Goal: Transaction & Acquisition: Subscribe to service/newsletter

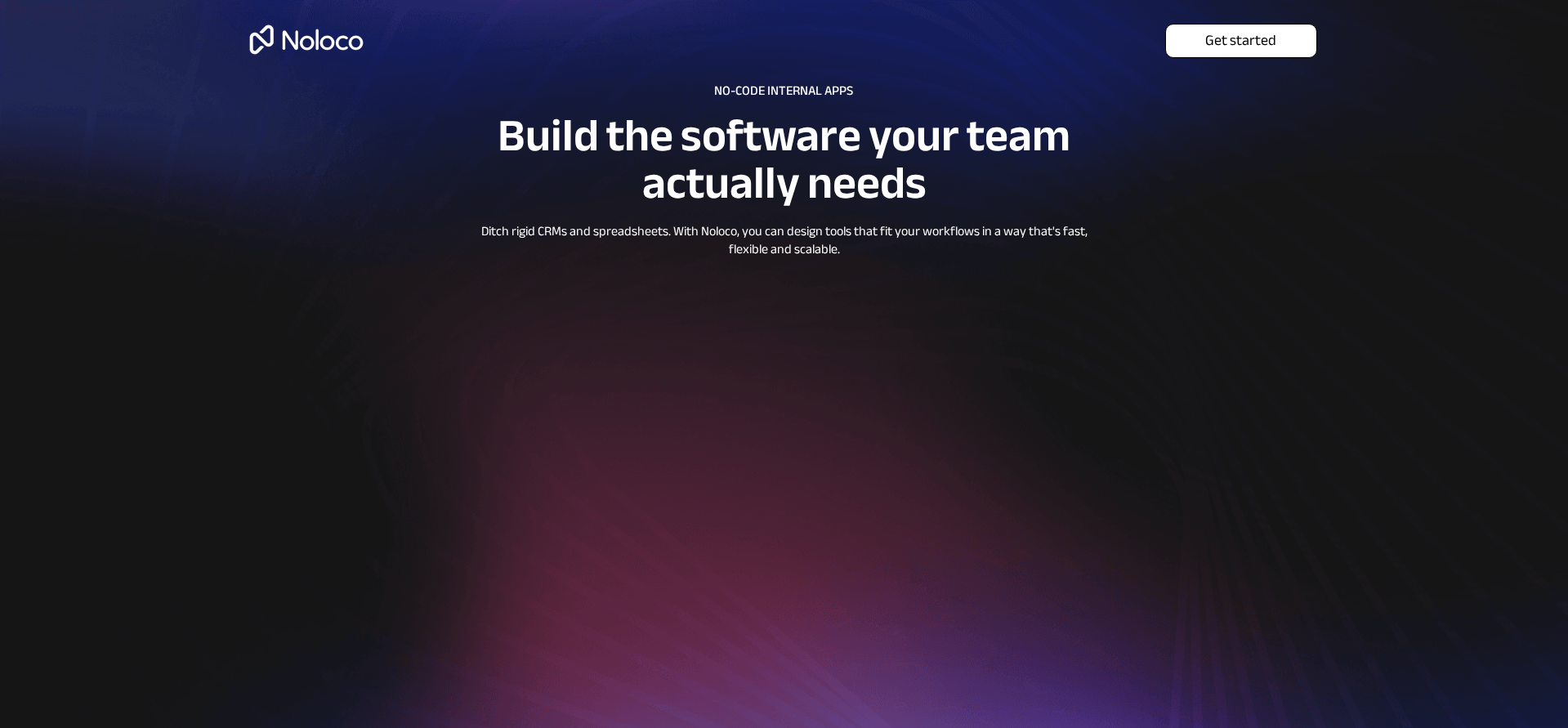
click at [1233, 41] on span "Get started" at bounding box center [1241, 41] width 150 height 18
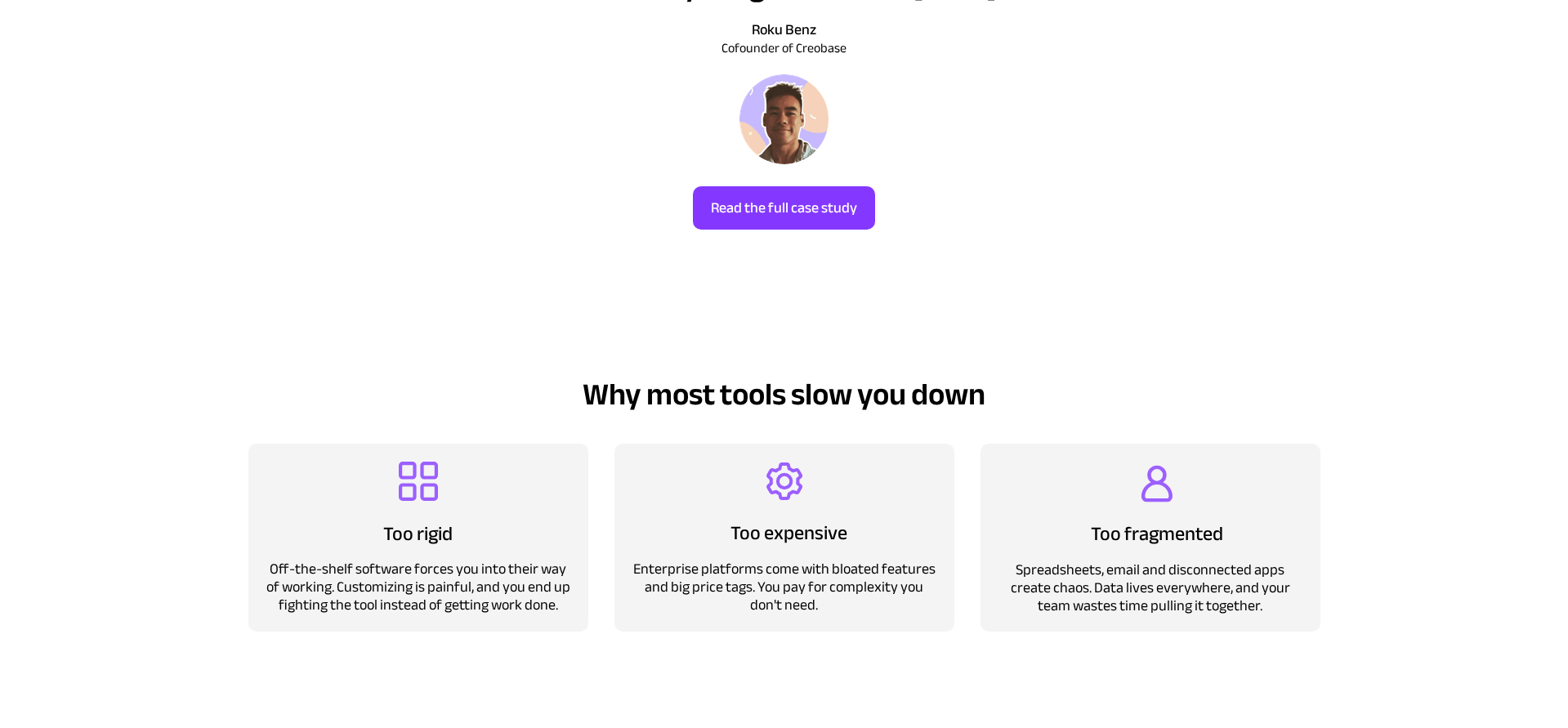
scroll to position [1320, 0]
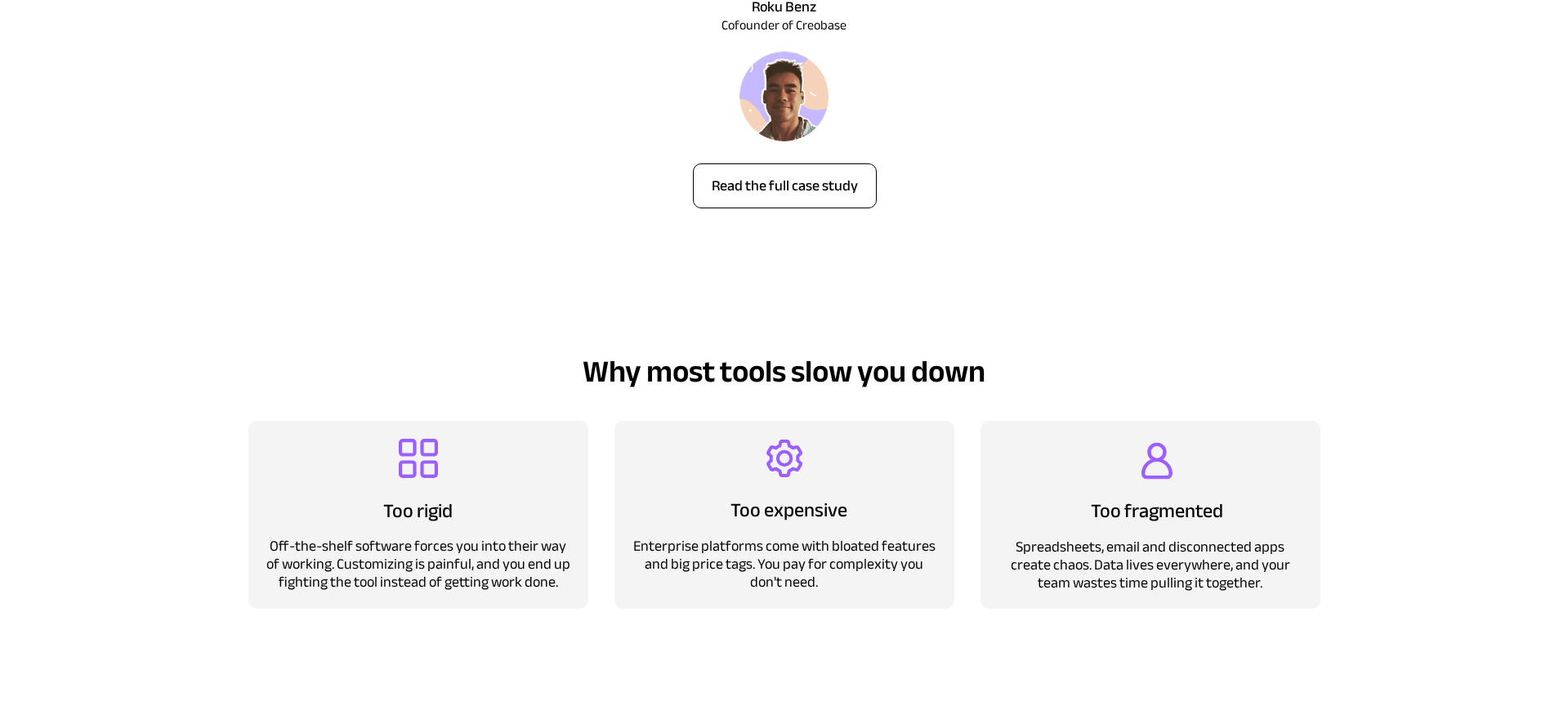
click at [780, 195] on span "Read the full case study" at bounding box center [784, 186] width 182 height 18
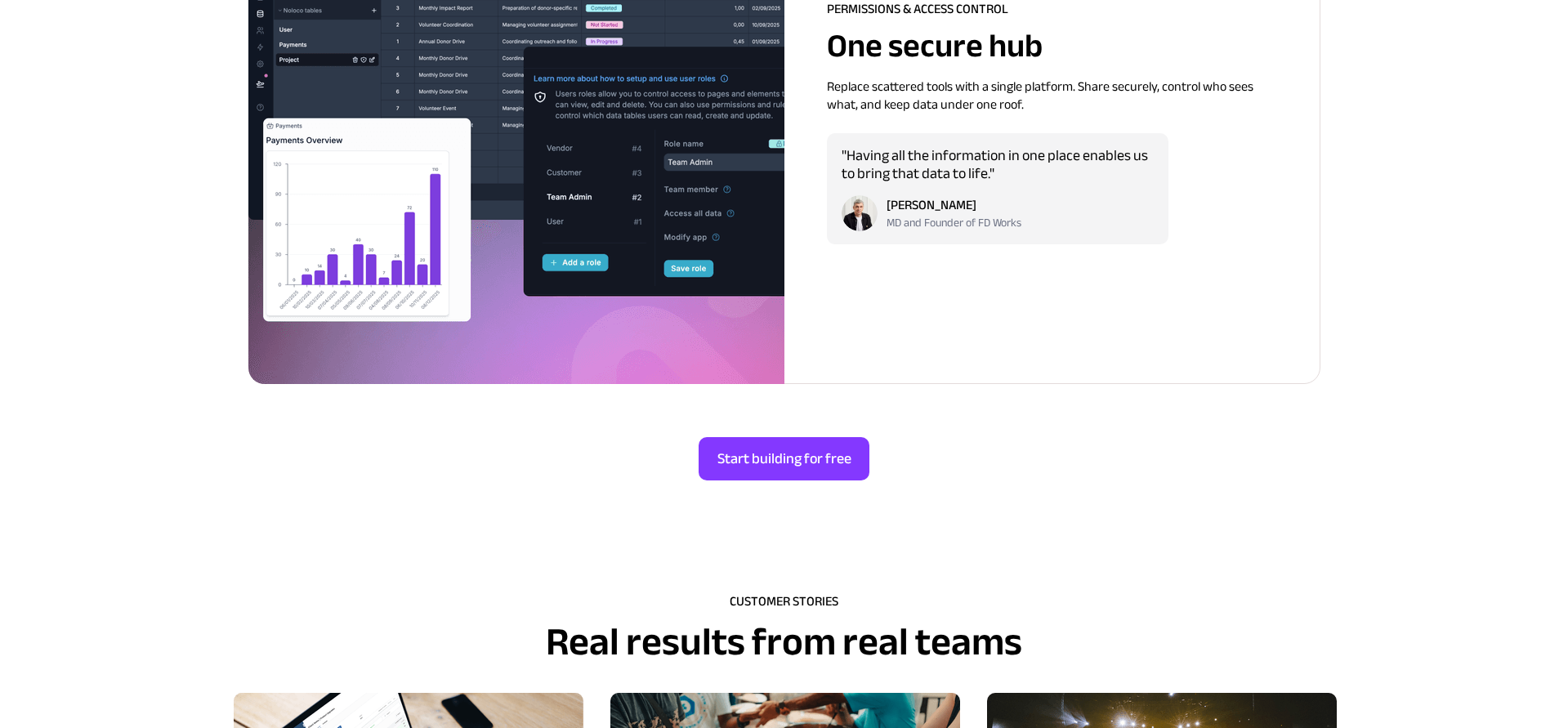
scroll to position [4222, 0]
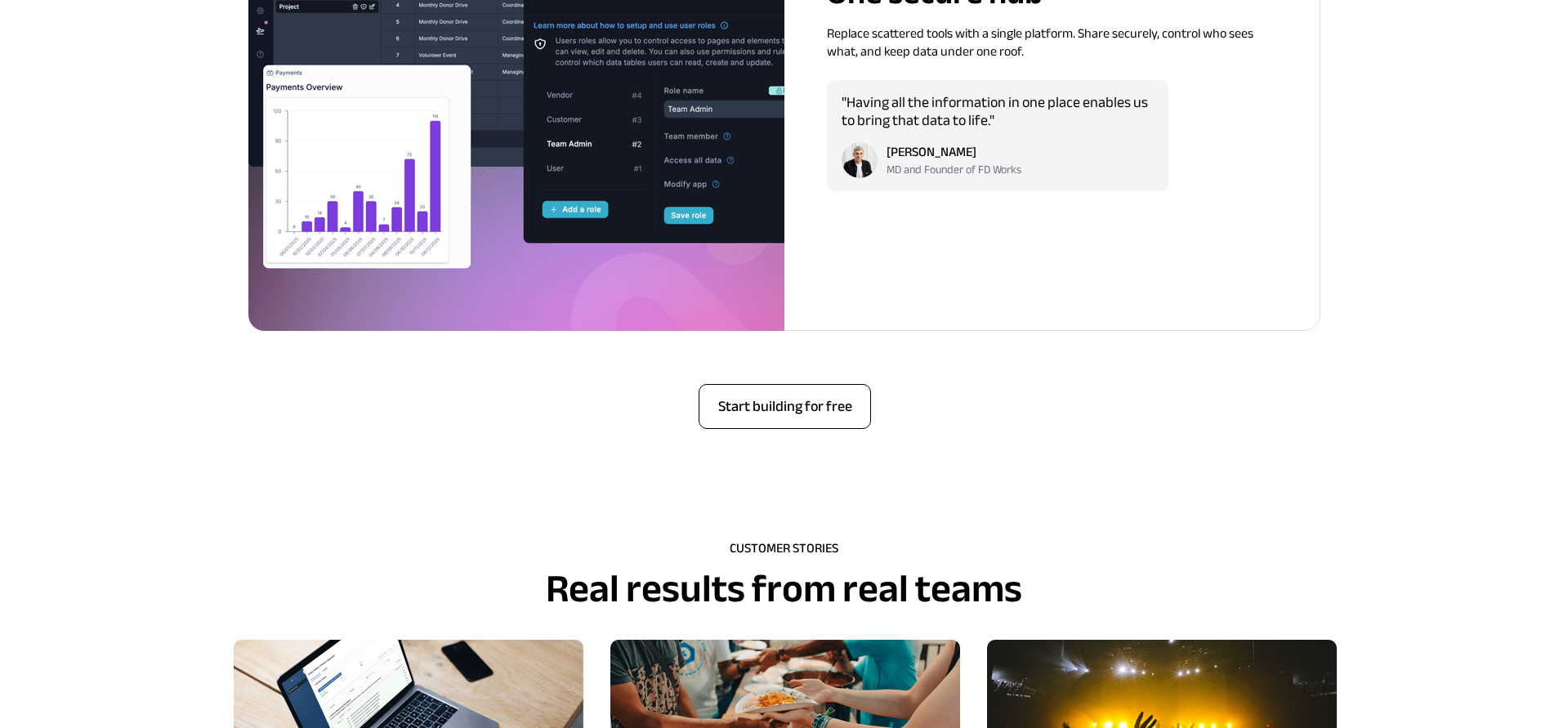
click at [774, 407] on span "Start building for free" at bounding box center [784, 407] width 171 height 18
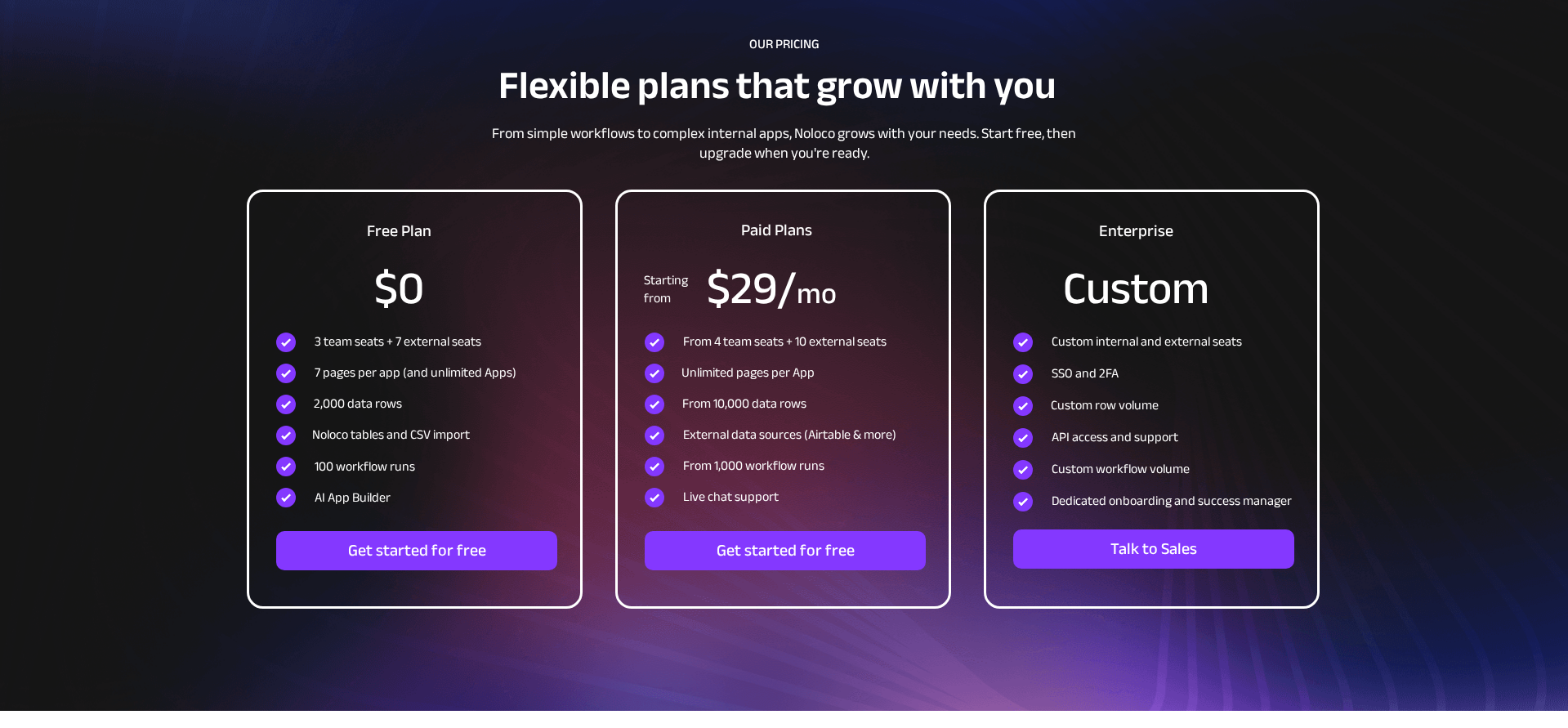
scroll to position [5435, 0]
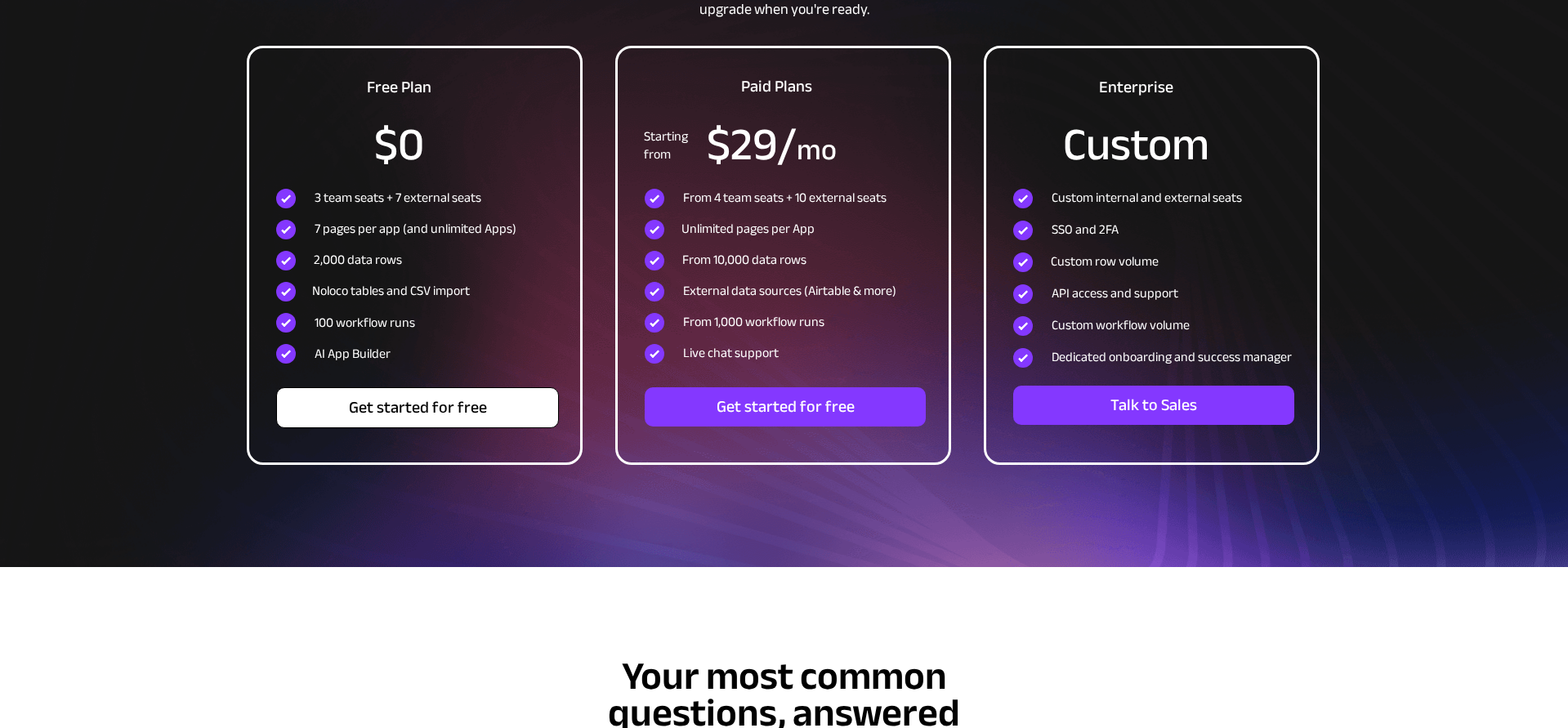
click at [521, 416] on span "Get started for free" at bounding box center [417, 408] width 281 height 20
click at [320, 411] on span "Get started for free" at bounding box center [417, 408] width 281 height 20
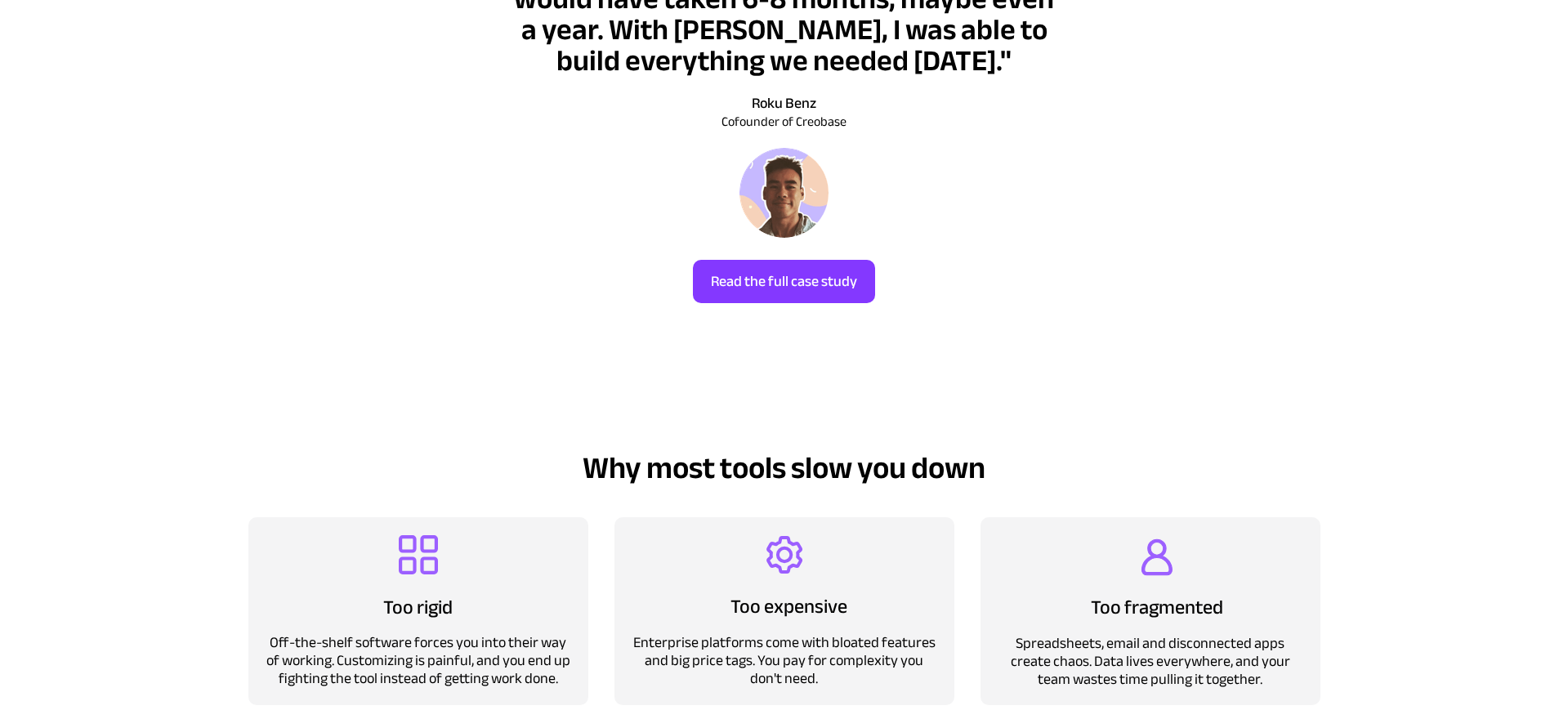
scroll to position [0, 0]
